Goal: Task Accomplishment & Management: Complete application form

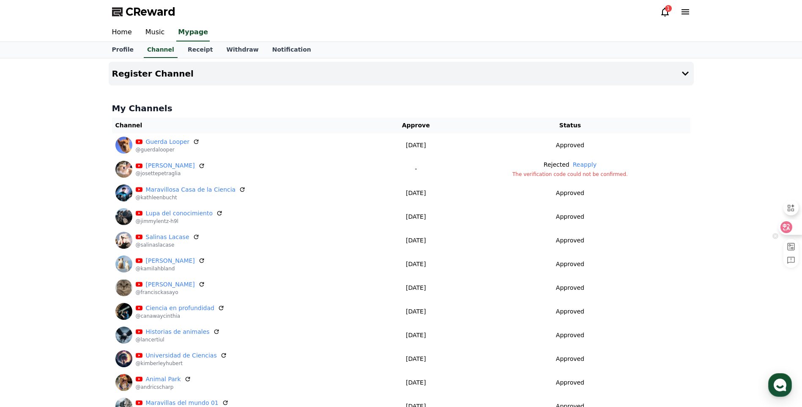
click at [788, 225] on icon at bounding box center [786, 227] width 8 height 8
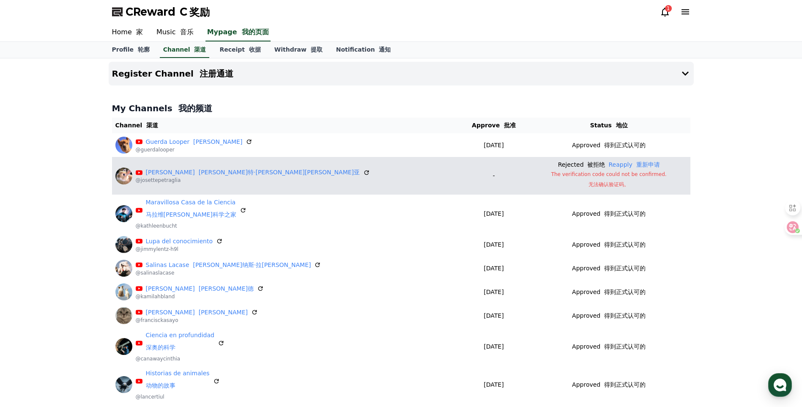
click at [589, 181] on font "无法确认验证码。" at bounding box center [609, 184] width 41 height 6
drag, startPoint x: 562, startPoint y: 174, endPoint x: 559, endPoint y: 170, distance: 5.7
click at [562, 174] on p "The verification code could not be confirmed. 无法确认验证码。" at bounding box center [609, 181] width 156 height 20
click at [558, 164] on p "Rejected 被拒绝" at bounding box center [581, 164] width 47 height 9
click at [172, 173] on link "Josette Petraglia 乔塞特·佩特拉利亚" at bounding box center [253, 172] width 214 height 9
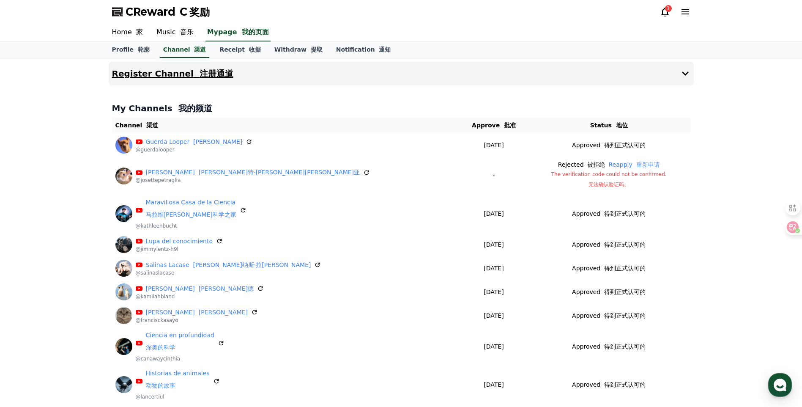
click at [216, 78] on font "注册通道" at bounding box center [217, 74] width 34 height 10
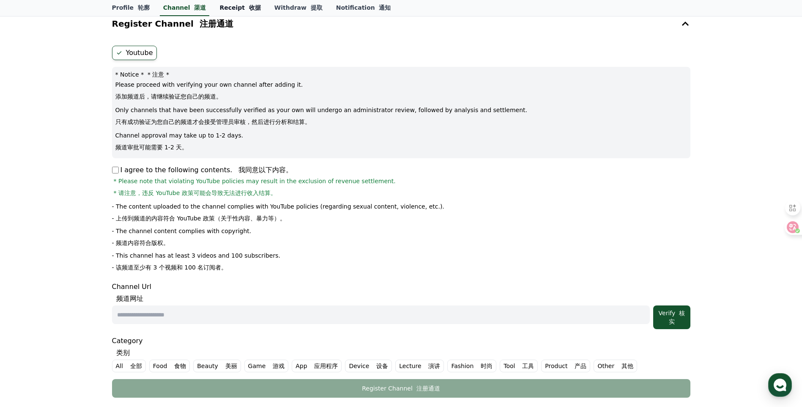
scroll to position [71, 0]
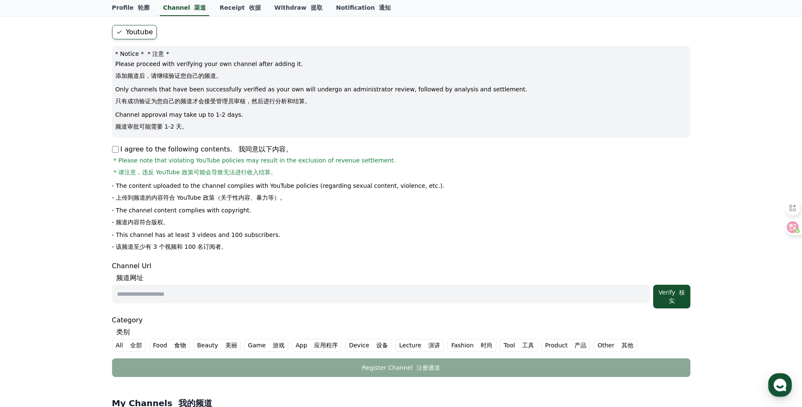
click at [117, 159] on span "* Please note that violating YouTube policies may result in the exclusion of re…" at bounding box center [255, 168] width 282 height 24
click at [192, 292] on input "text" at bounding box center [381, 294] width 538 height 19
paste input "**********"
type input "**********"
drag, startPoint x: 328, startPoint y: 297, endPoint x: 9, endPoint y: 228, distance: 325.8
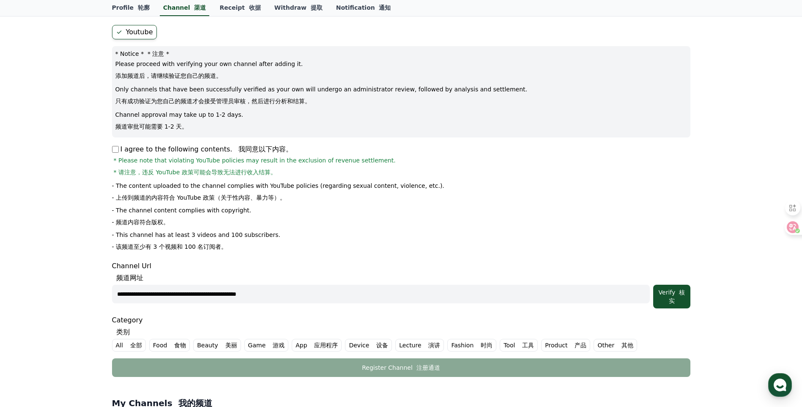
paste input "**********"
type input "**********"
click at [122, 341] on label "All 全部" at bounding box center [129, 345] width 34 height 13
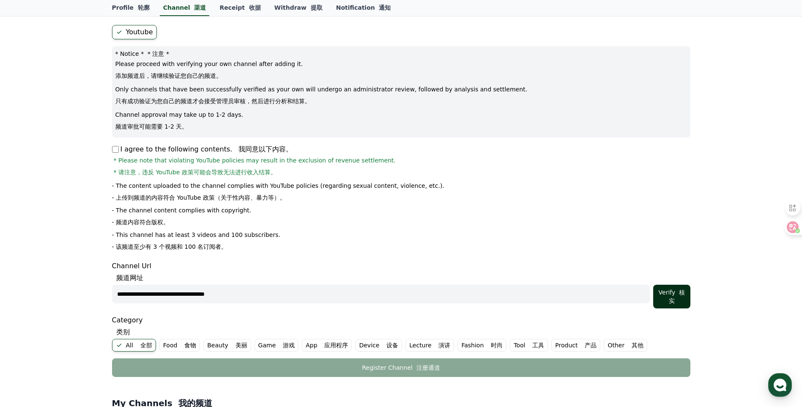
click at [667, 296] on div "Verify 核实" at bounding box center [672, 296] width 30 height 17
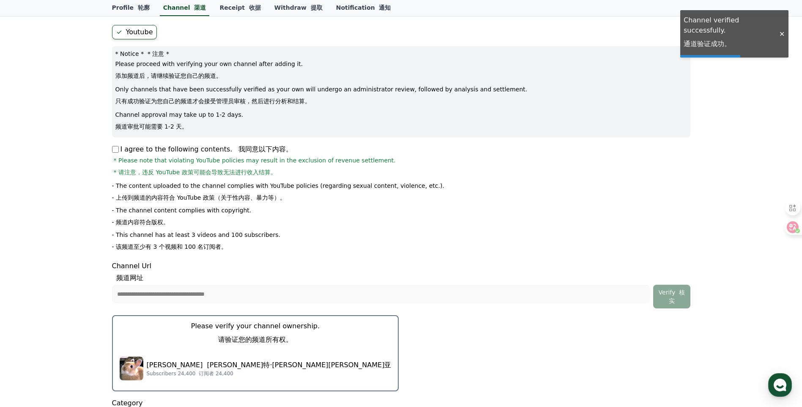
click at [222, 332] on p "Please verify your channel ownership. 请验证您的频道所有权。" at bounding box center [255, 334] width 129 height 27
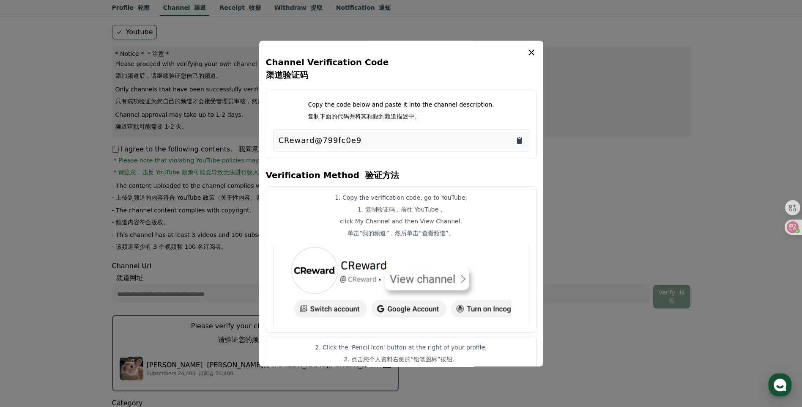
click at [523, 141] on icon "Copy to clipboard" at bounding box center [520, 140] width 8 height 8
click at [592, 115] on button "close modal" at bounding box center [401, 203] width 802 height 407
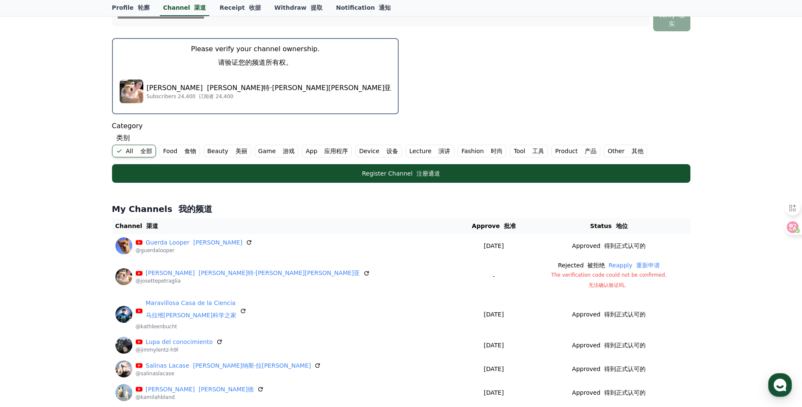
scroll to position [352, 0]
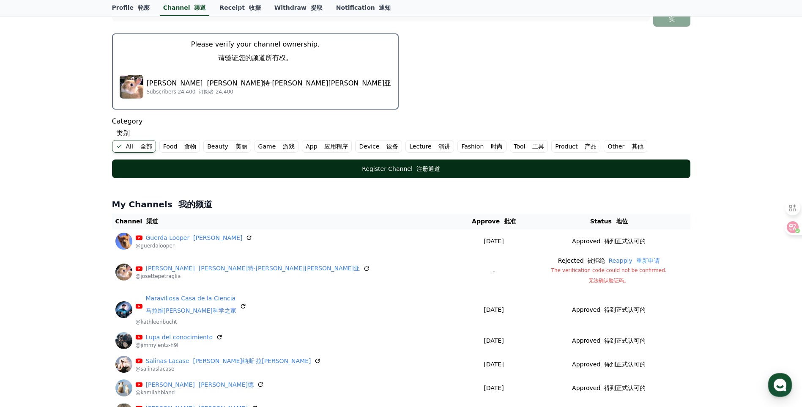
click at [358, 162] on button "Register Channel 注册通道" at bounding box center [401, 168] width 579 height 19
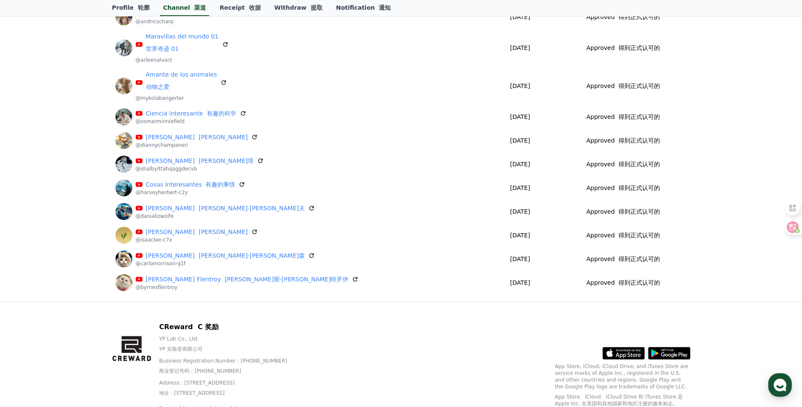
scroll to position [423, 0]
click at [786, 226] on icon at bounding box center [786, 227] width 7 height 7
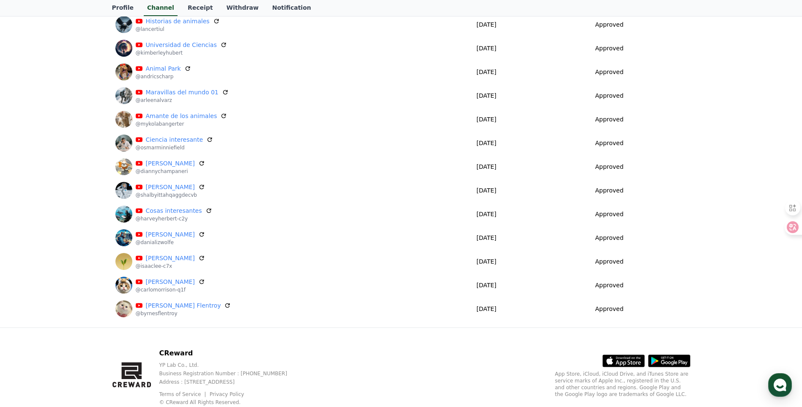
scroll to position [336, 0]
